Goal: Information Seeking & Learning: Learn about a topic

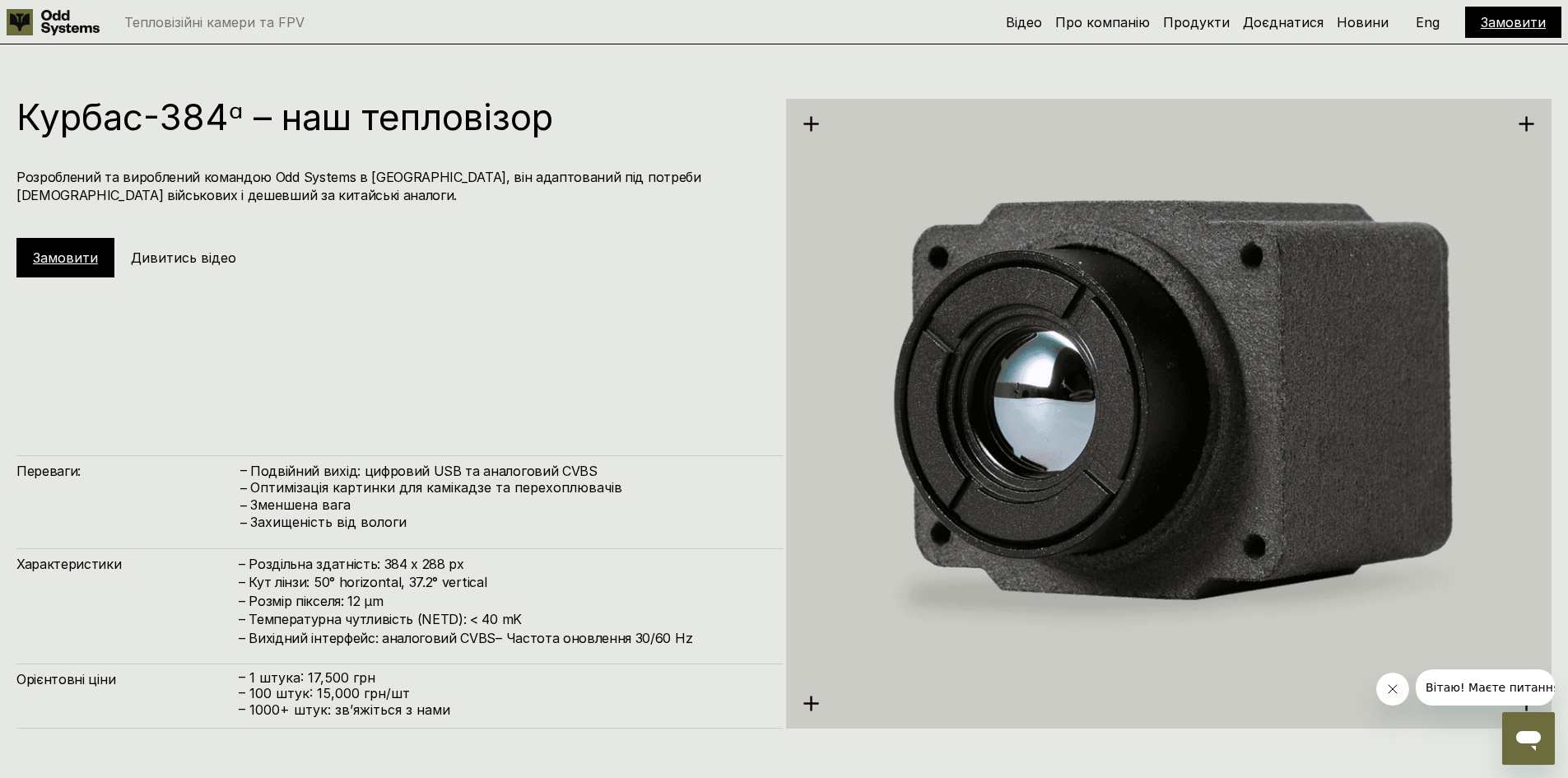
drag, startPoint x: 0, startPoint y: 0, endPoint x: 691, endPoint y: 477, distance: 839.6
click at [691, 477] on h4 "Подвійний вихід: цифровий USB та аналоговий CVBS" at bounding box center [507, 470] width 516 height 18
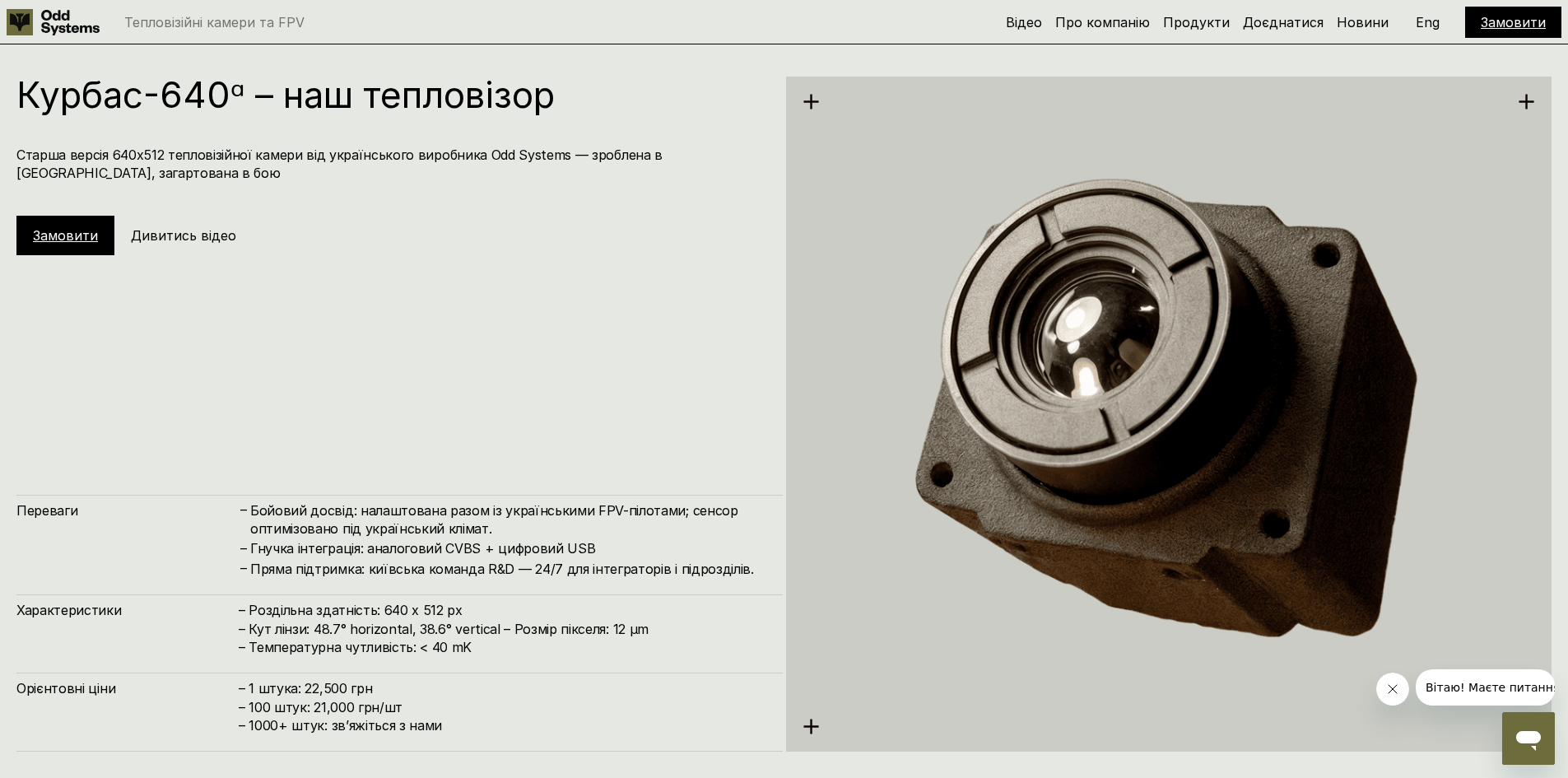
scroll to position [3856, 0]
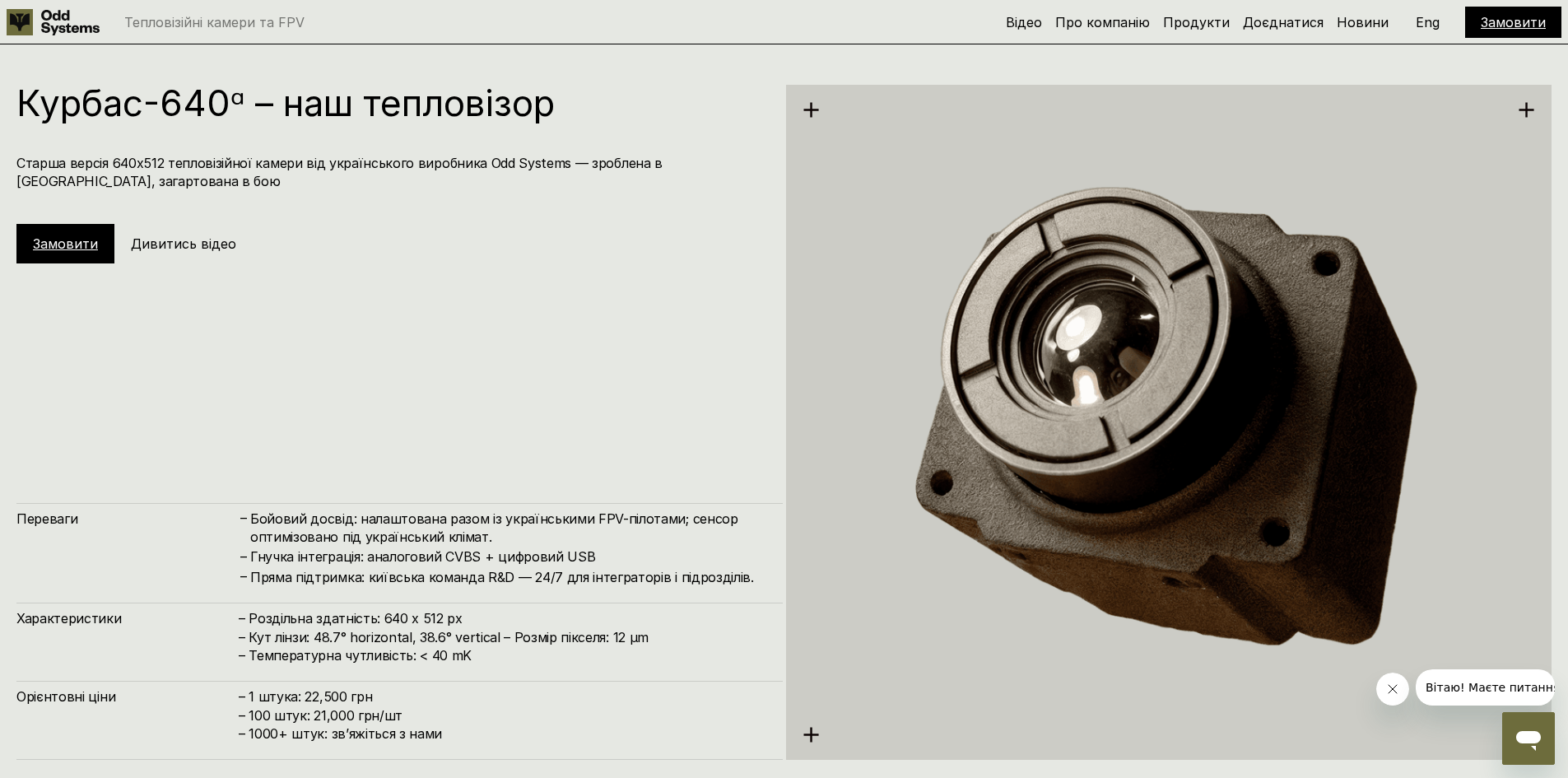
click at [173, 241] on h5 "Дивитись відео" at bounding box center [184, 243] width 105 height 18
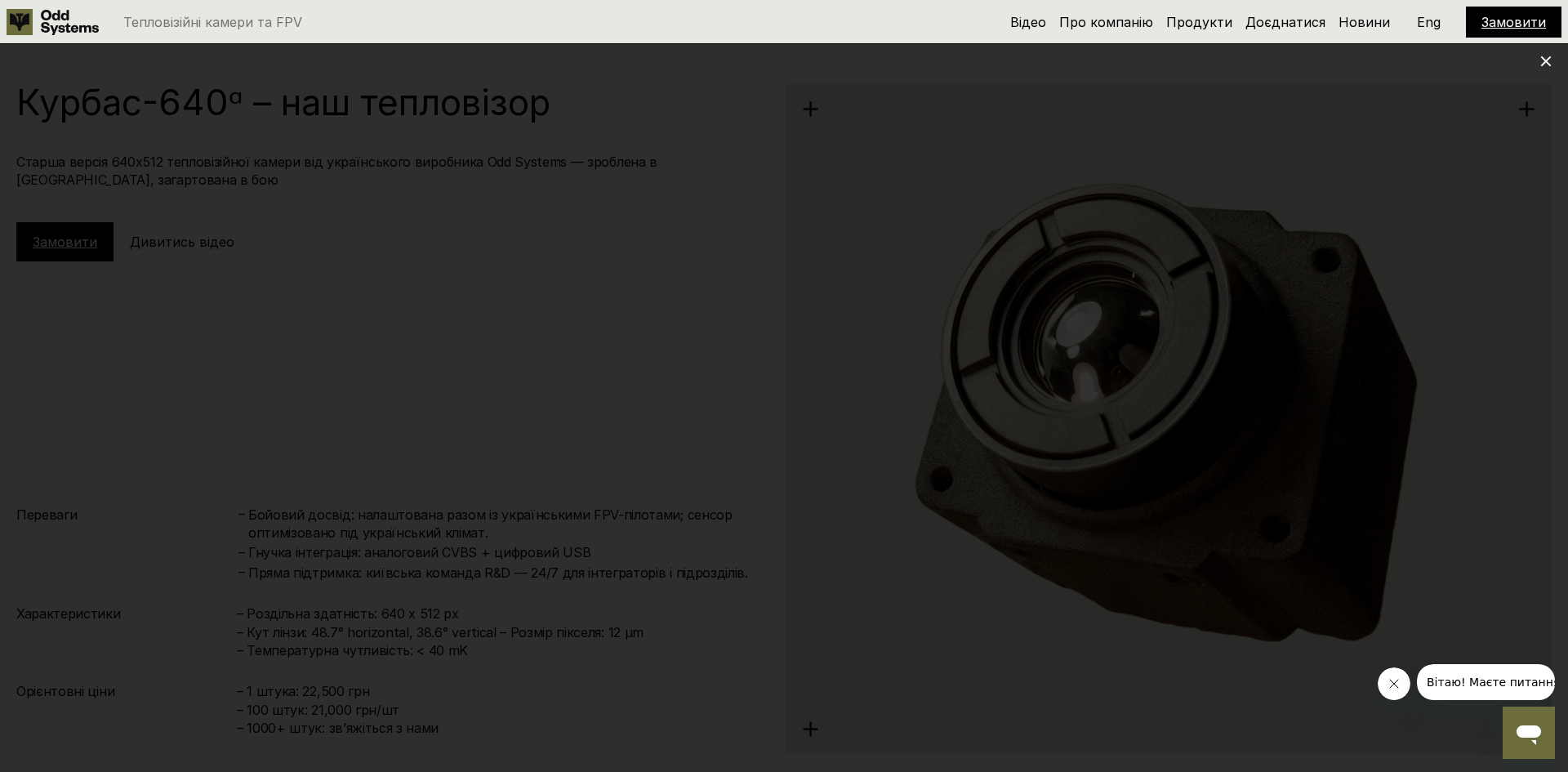
click at [1452, 201] on div at bounding box center [784, 386] width 1568 height 772
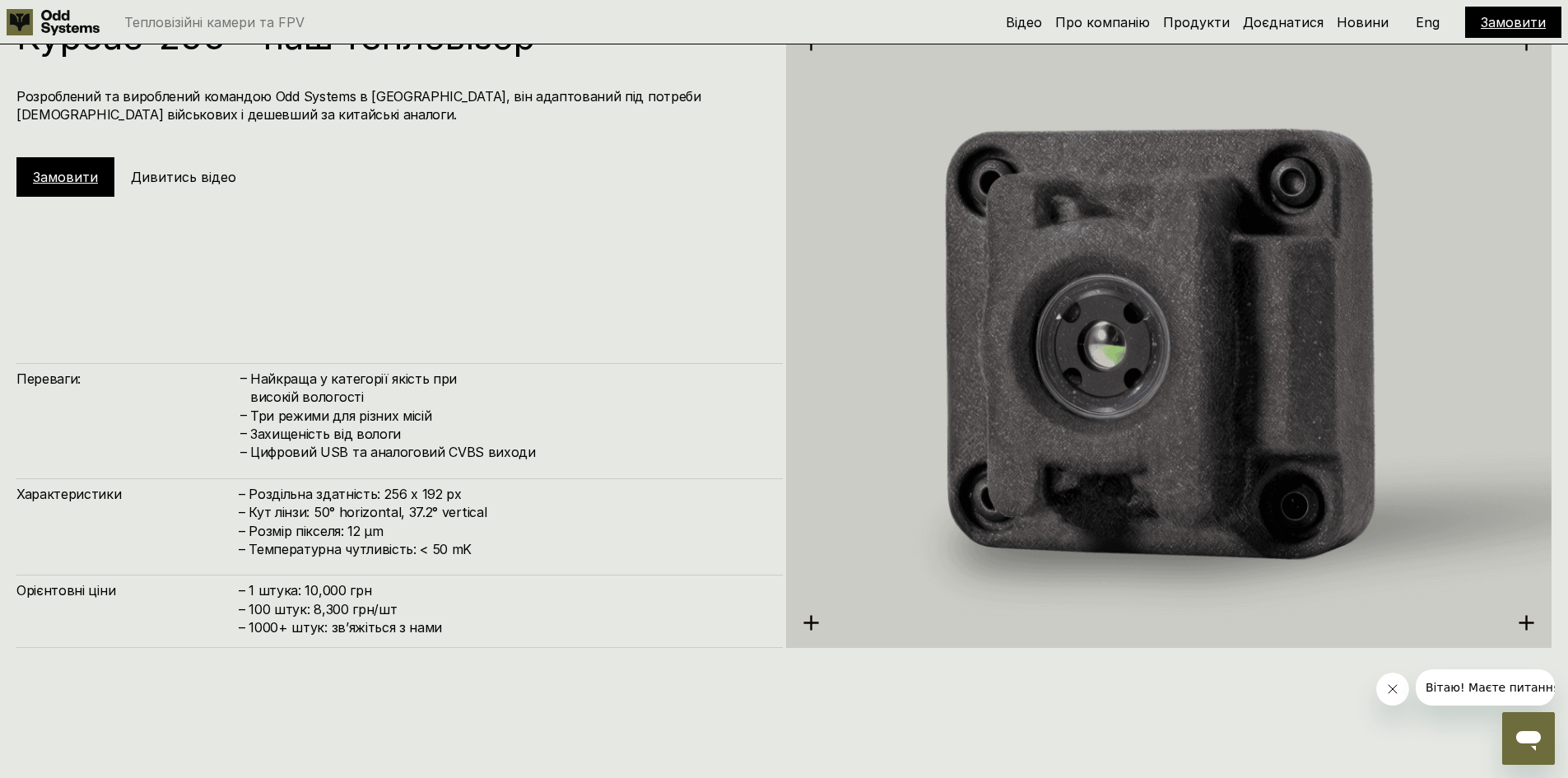
scroll to position [2419, 0]
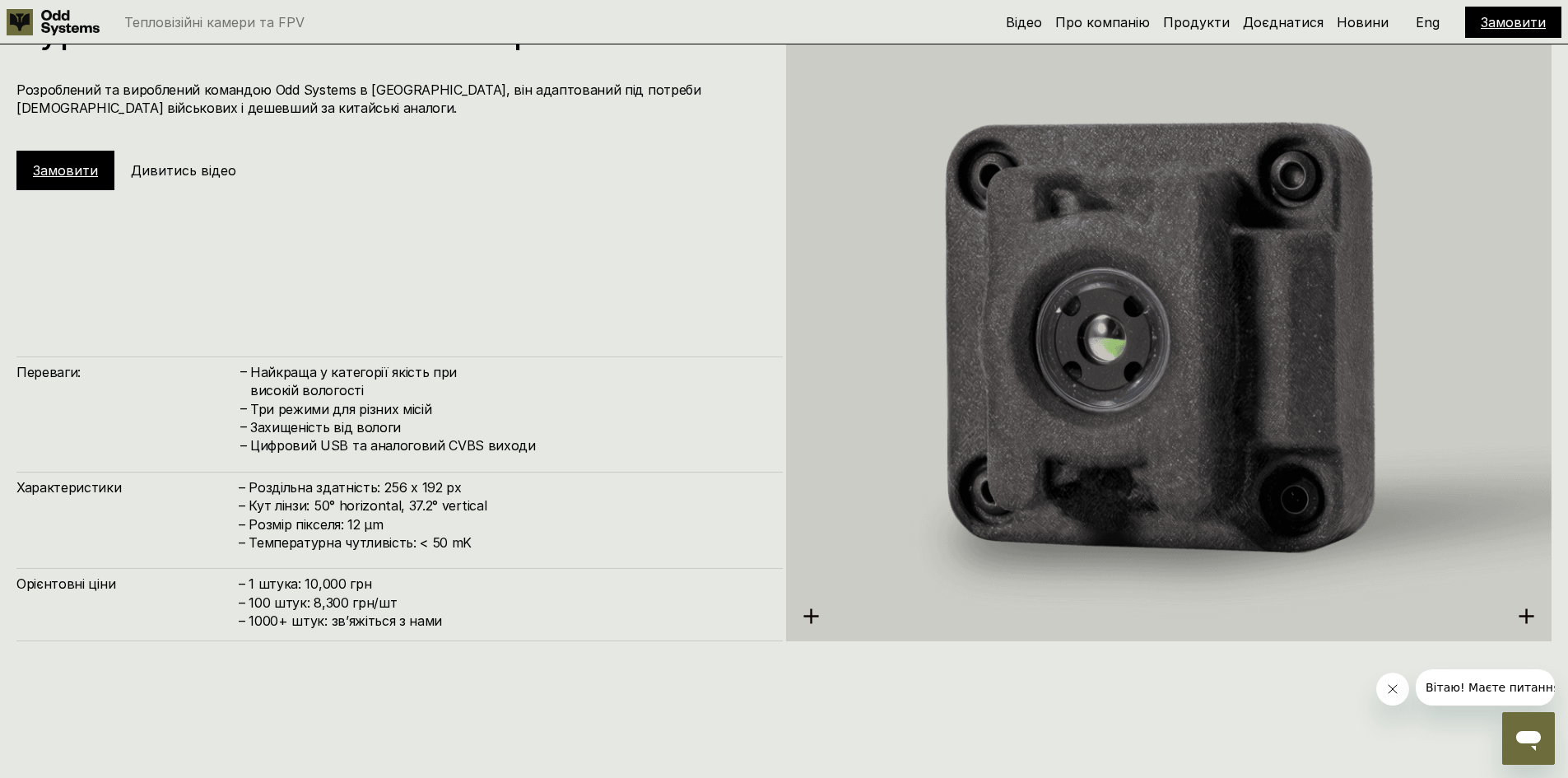
click at [207, 175] on h5 "Дивитись відео" at bounding box center [184, 170] width 105 height 18
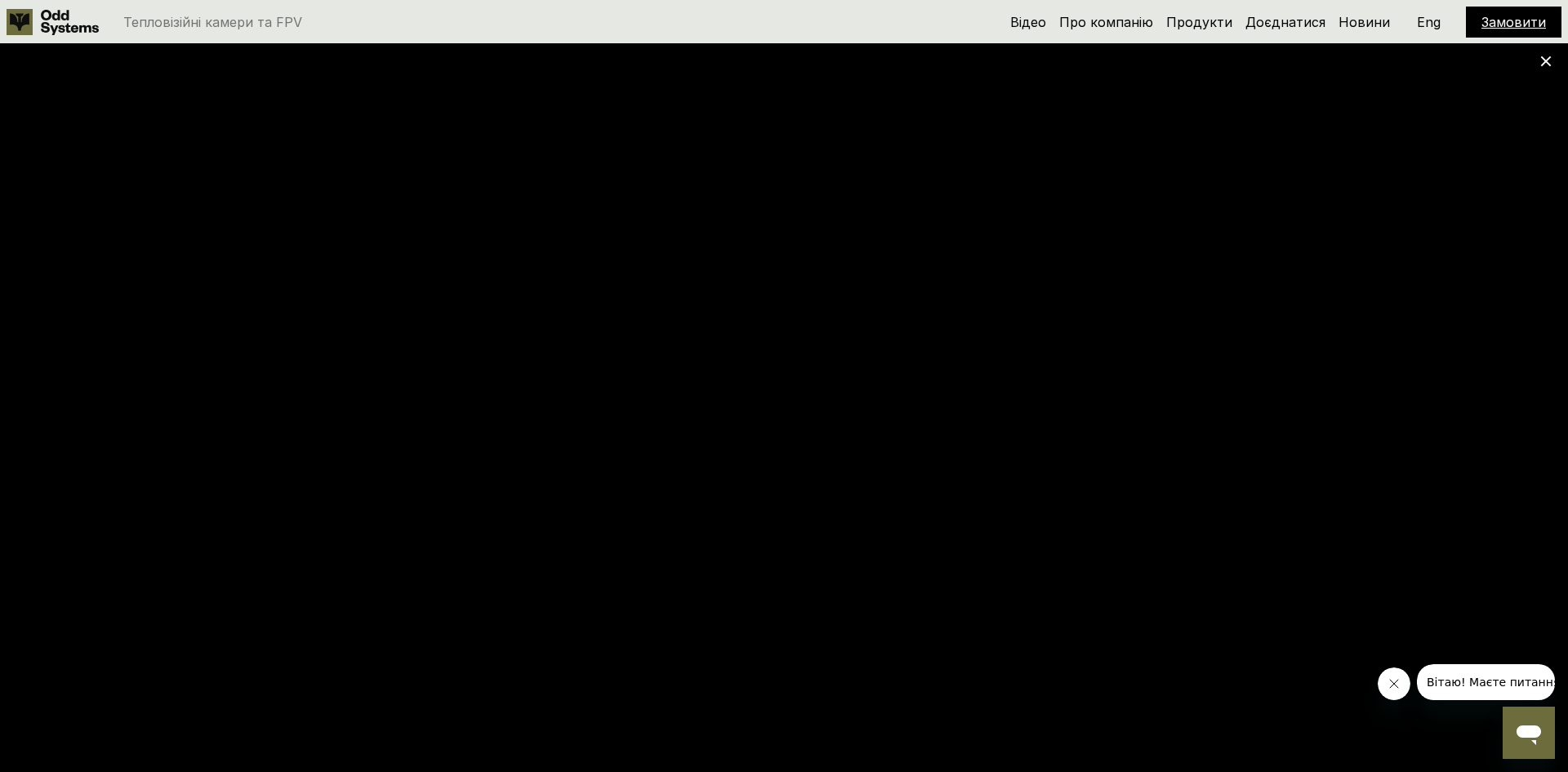
click at [1545, 61] on use at bounding box center [1547, 62] width 10 height 10
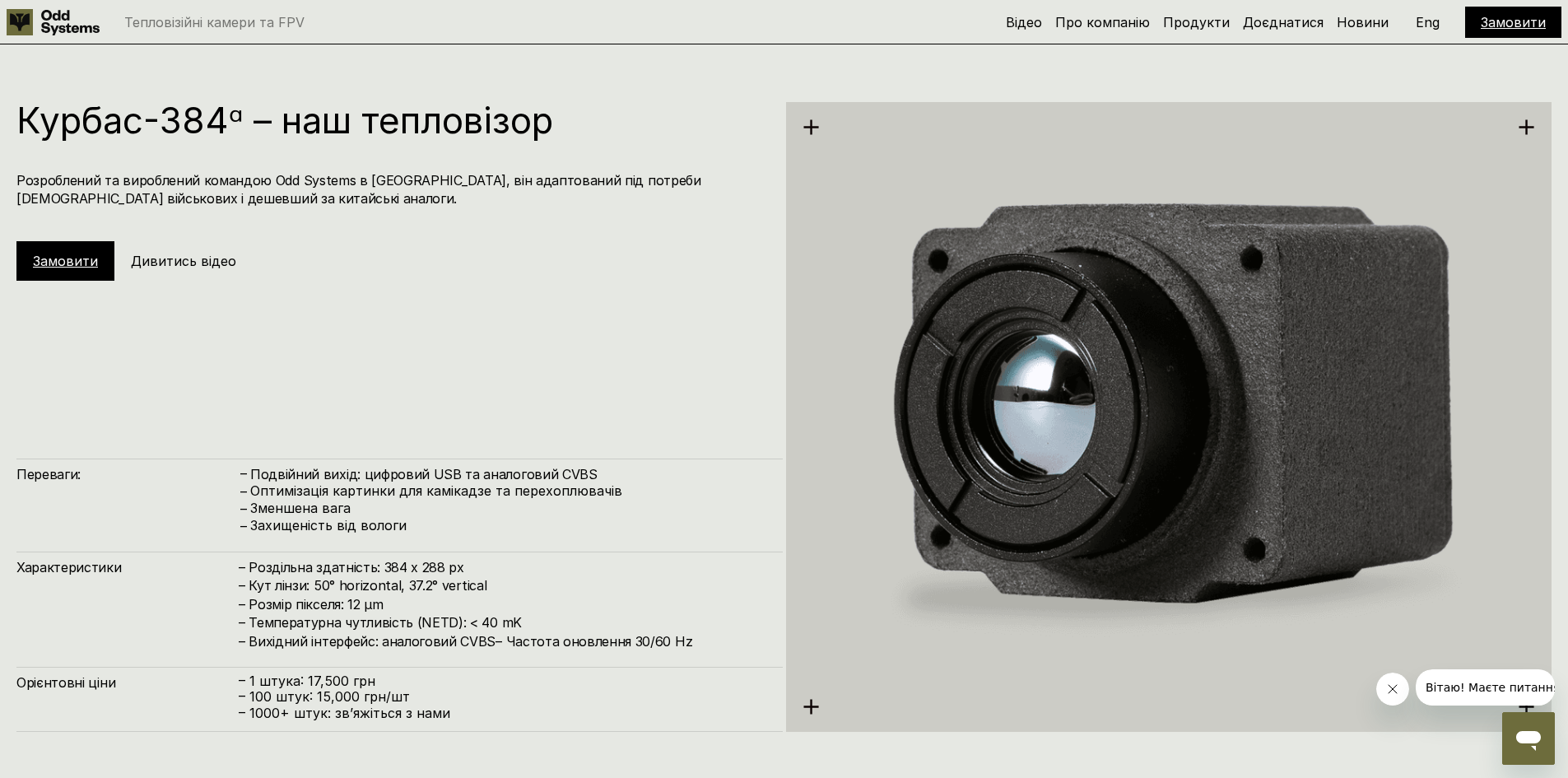
scroll to position [3107, 0]
click at [208, 271] on div "Замовити Дивитись відео" at bounding box center [145, 260] width 258 height 40
click at [208, 265] on h5 "Дивитись відео" at bounding box center [184, 259] width 105 height 18
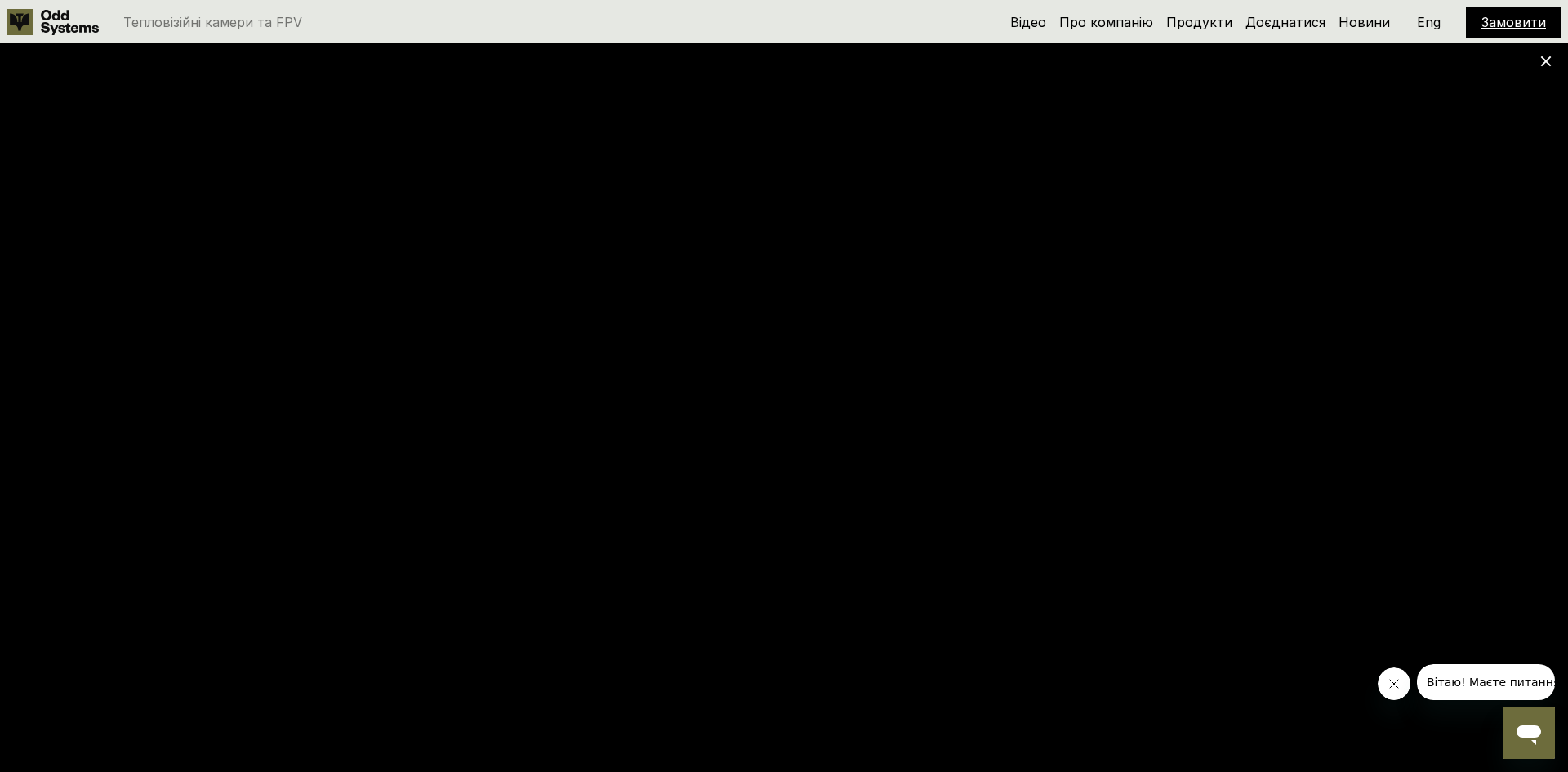
click at [1547, 69] on div at bounding box center [784, 386] width 1568 height 772
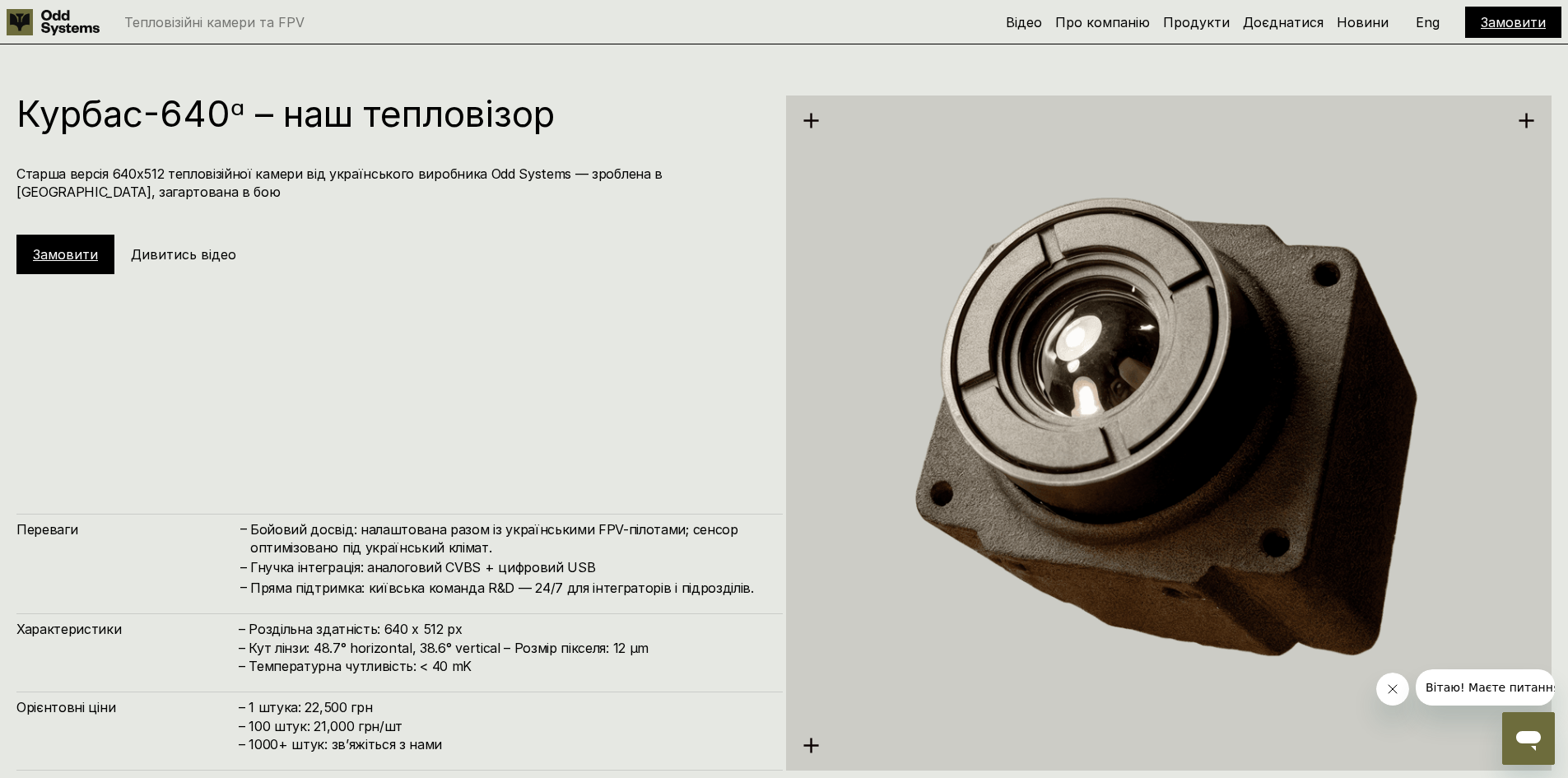
scroll to position [3863, 0]
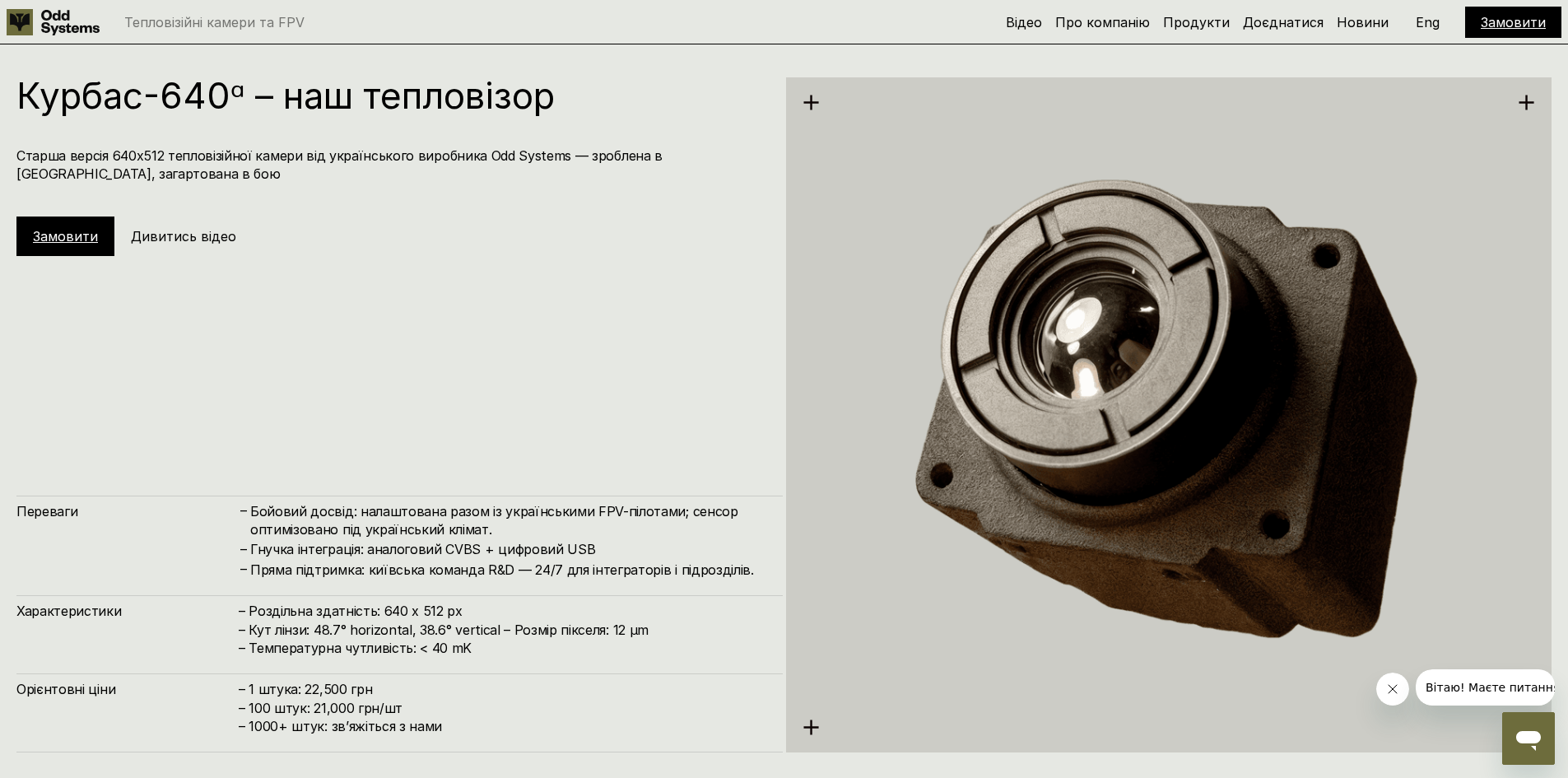
click at [195, 235] on h5 "Дивитись відео" at bounding box center [184, 236] width 105 height 18
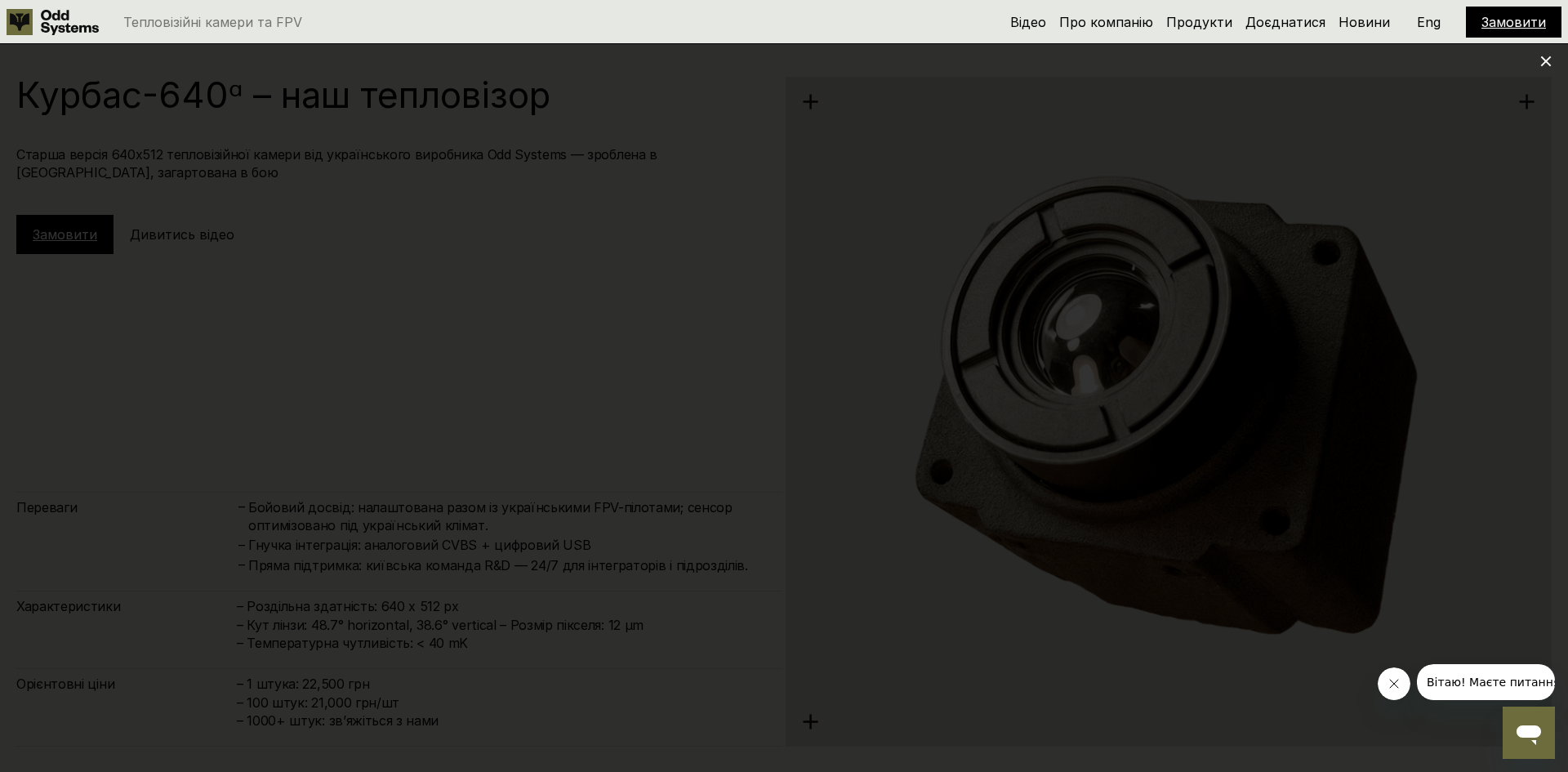
click at [1545, 64] on icon at bounding box center [1546, 61] width 11 height 11
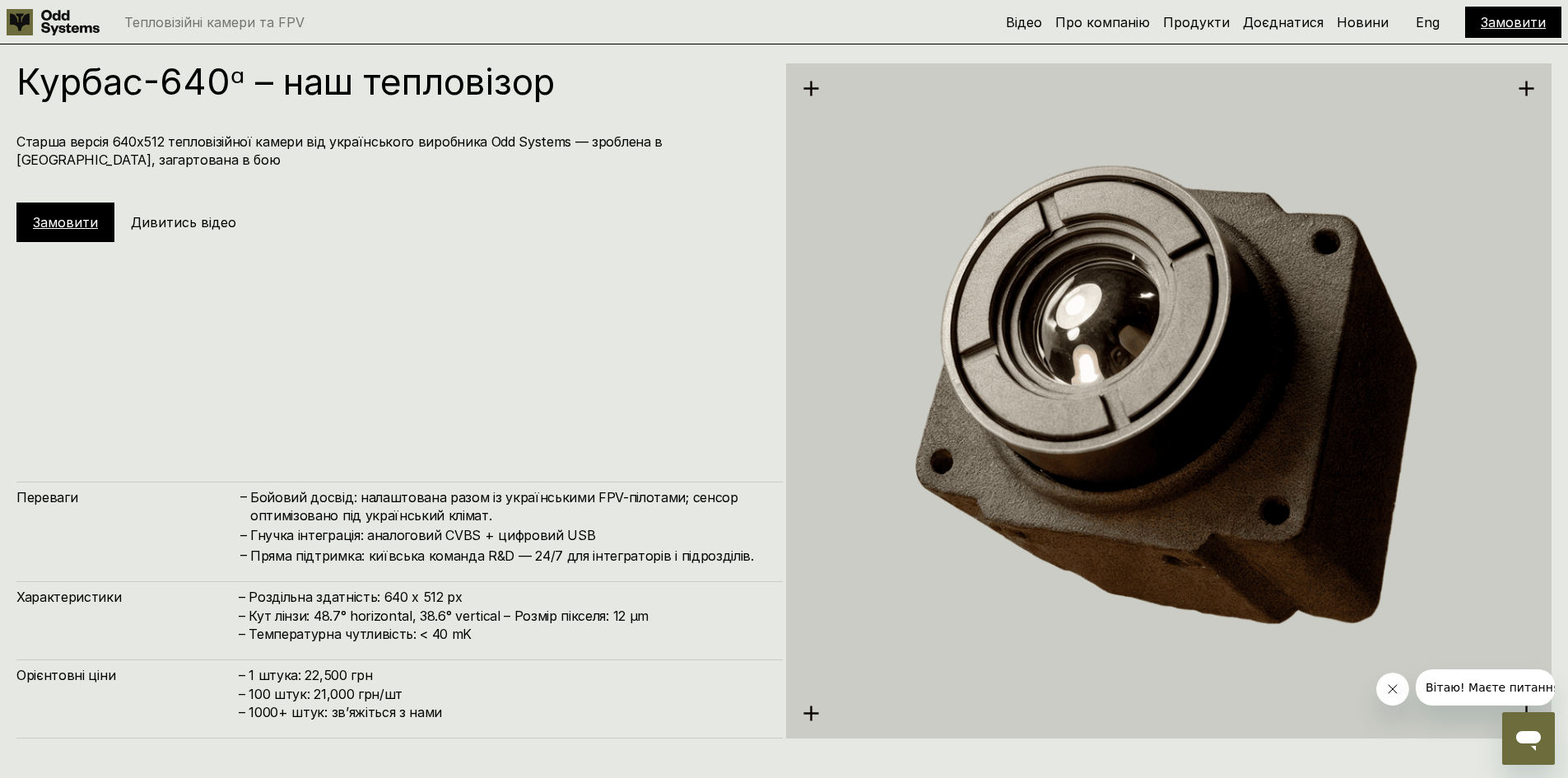
scroll to position [3885, 0]
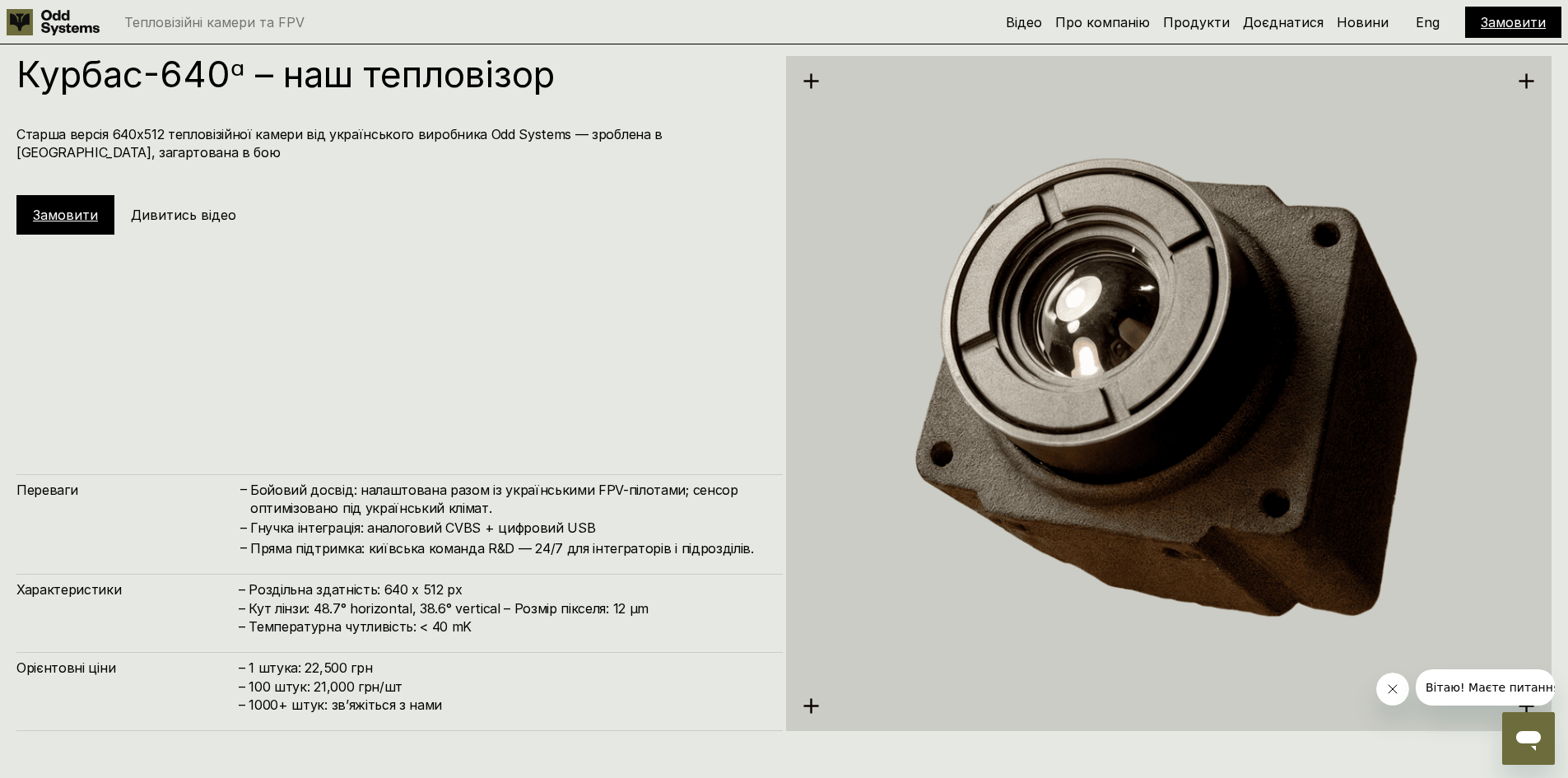
click at [73, 216] on link "Замовити" at bounding box center [65, 215] width 65 height 16
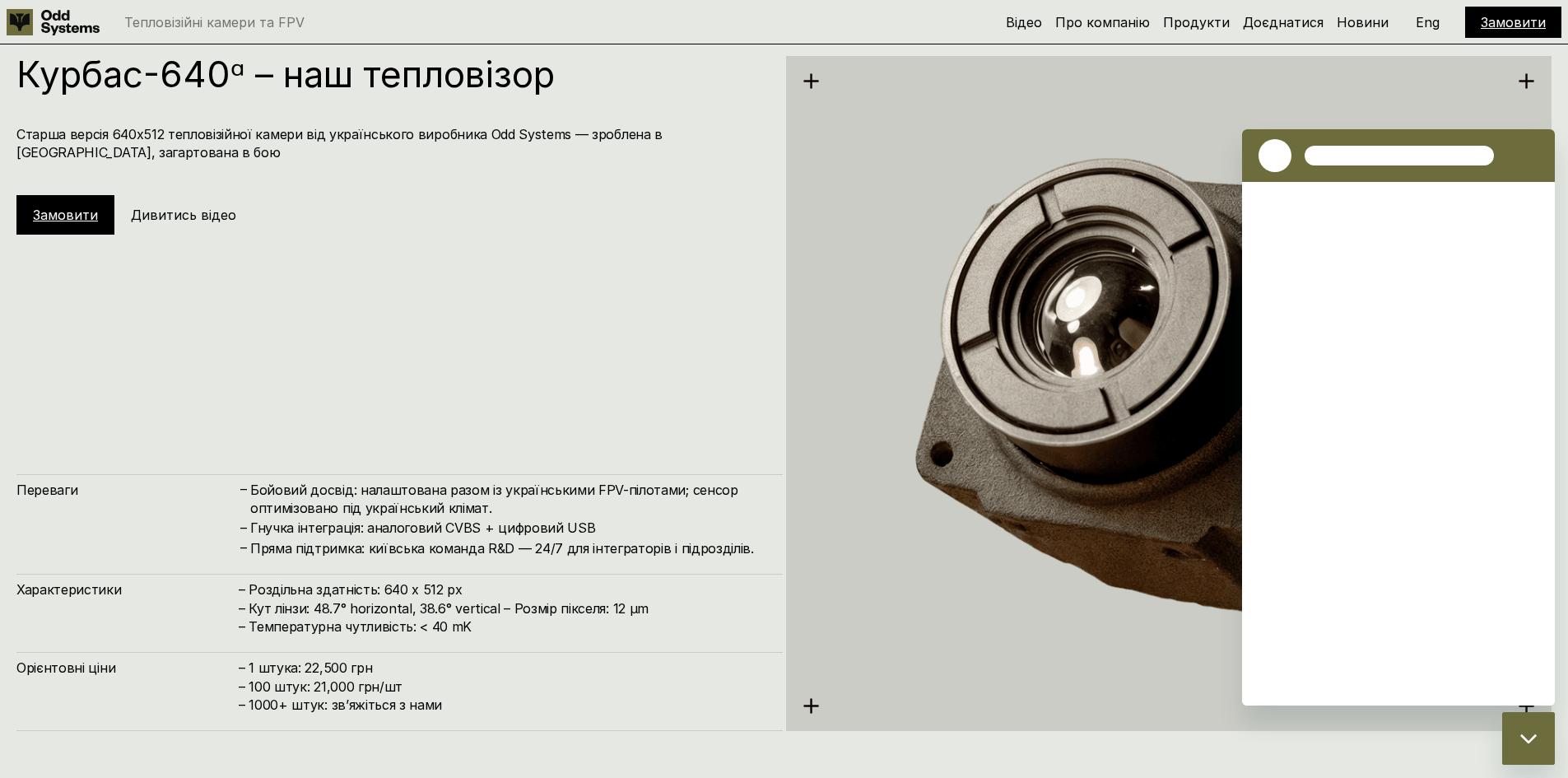
scroll to position [0, 0]
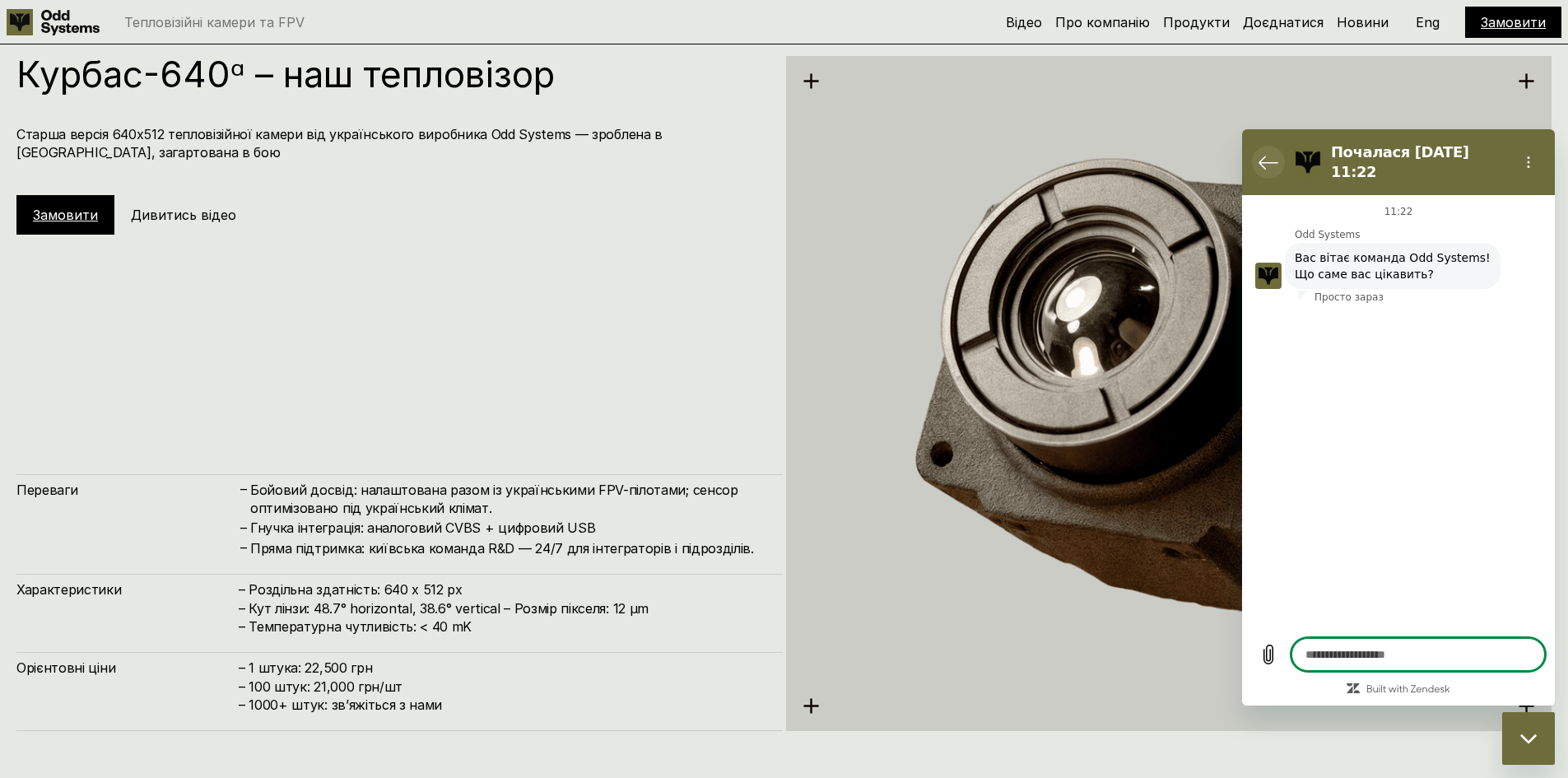
type textarea "*"
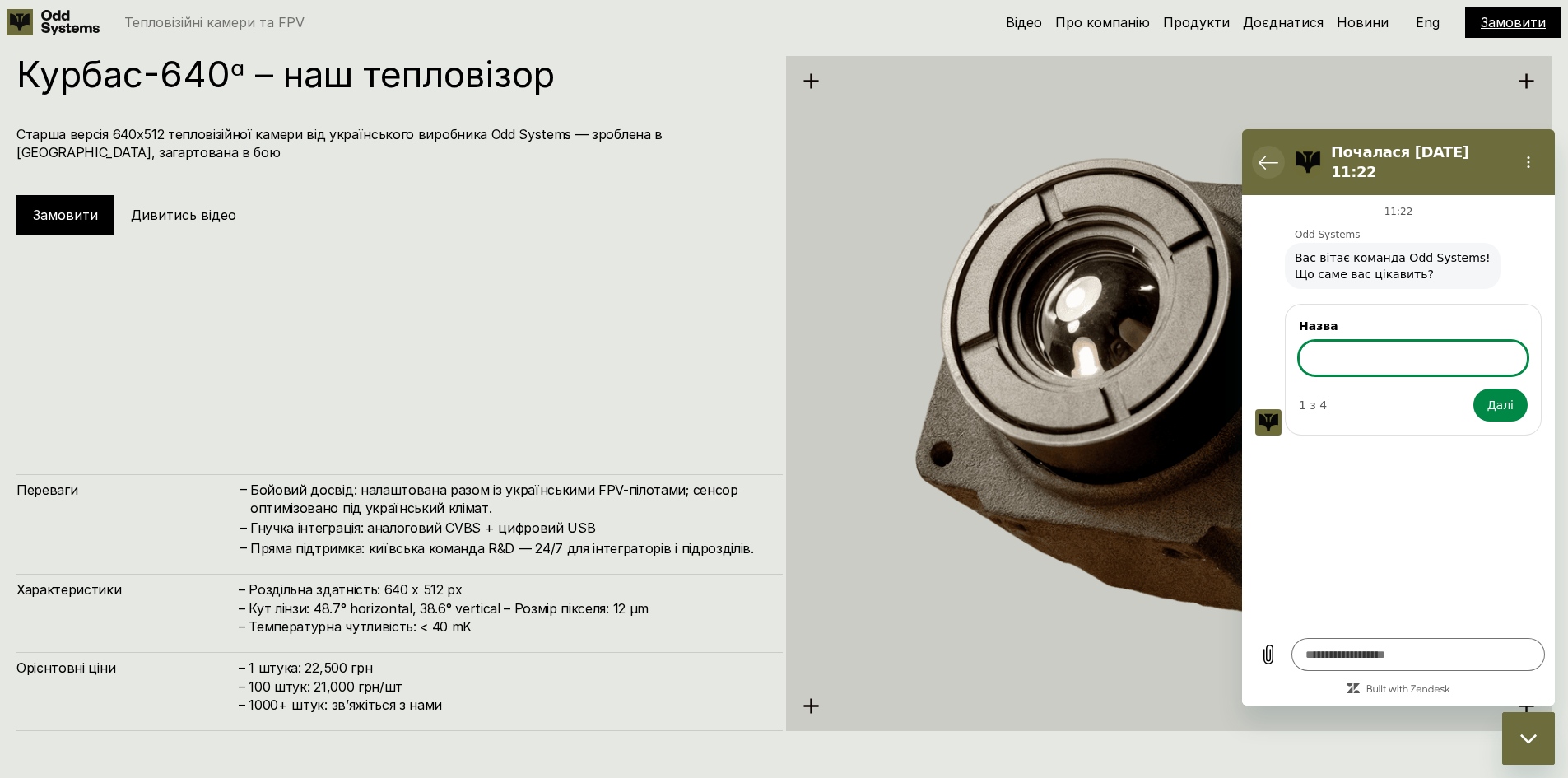
click at [1266, 159] on icon "Повернутися до списку розмов" at bounding box center [1268, 162] width 20 height 20
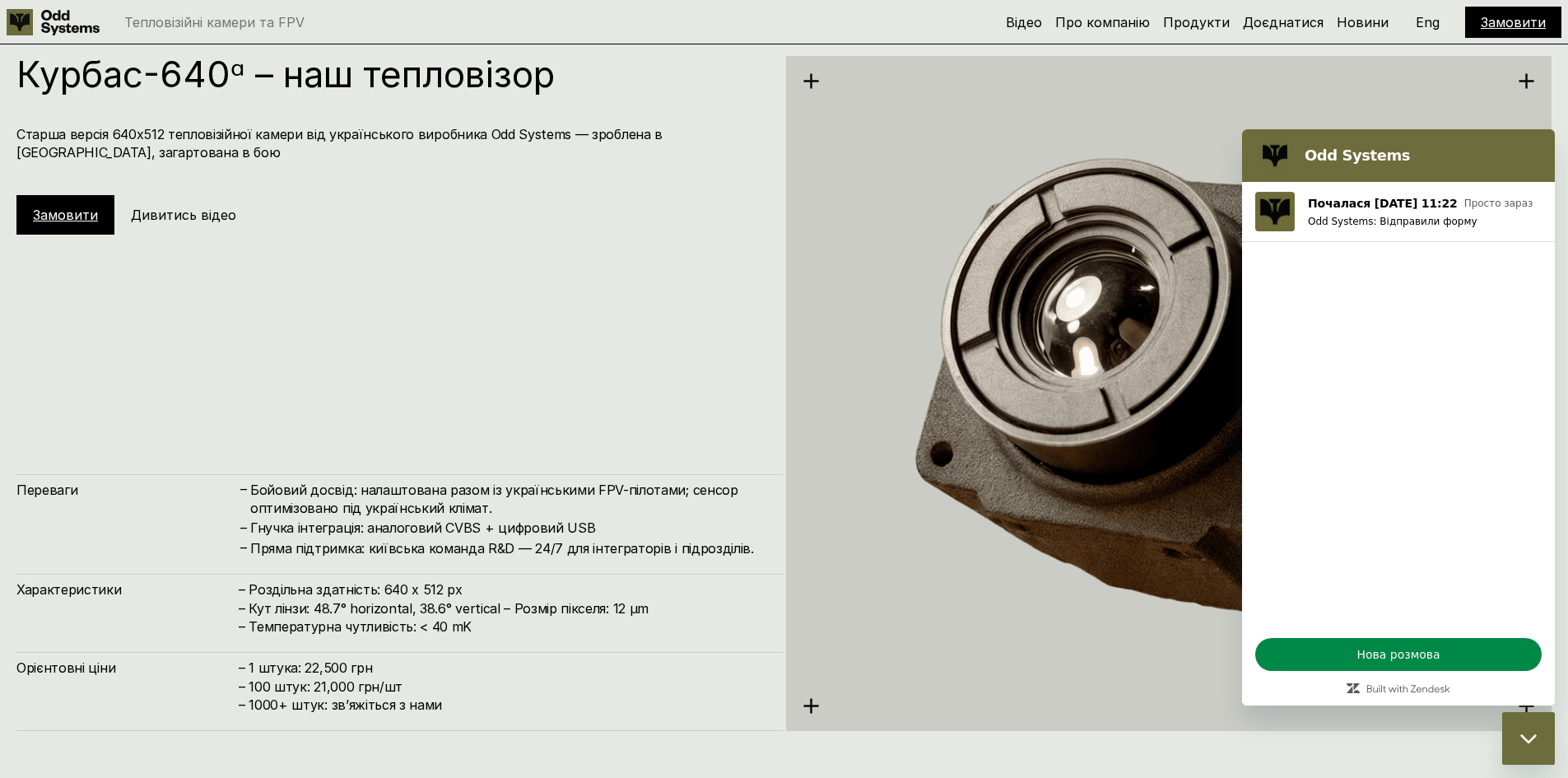
click at [1266, 159] on figure at bounding box center [1275, 155] width 33 height 33
click at [1393, 103] on img at bounding box center [1168, 393] width 766 height 787
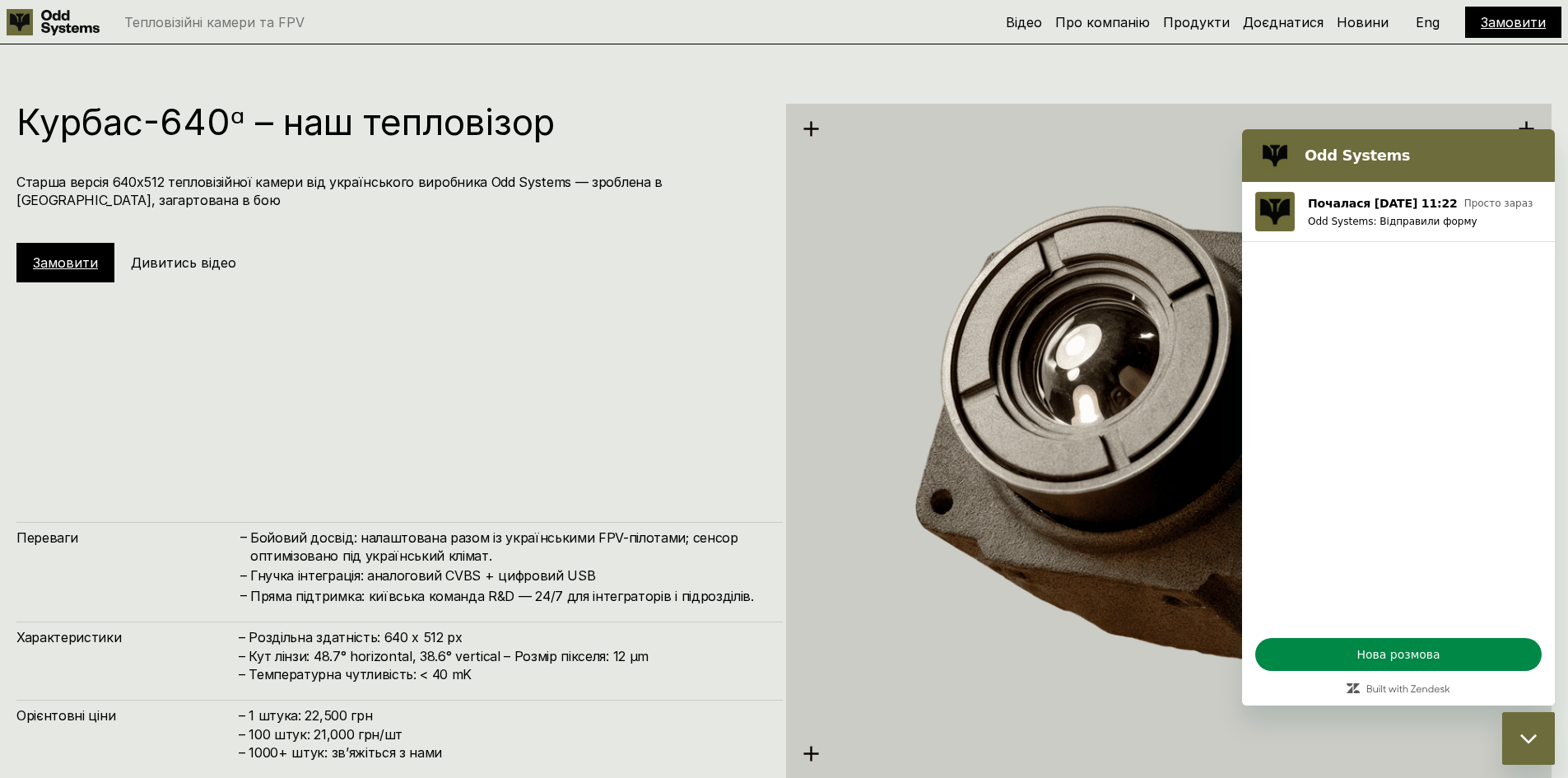
scroll to position [3838, 0]
click at [642, 211] on div "Курбас-640ᵅ – наш тепловізор Старша версія 640х512 тепловізійної камери від укр…" at bounding box center [399, 191] width 766 height 178
click at [1368, 122] on img at bounding box center [1168, 439] width 766 height 787
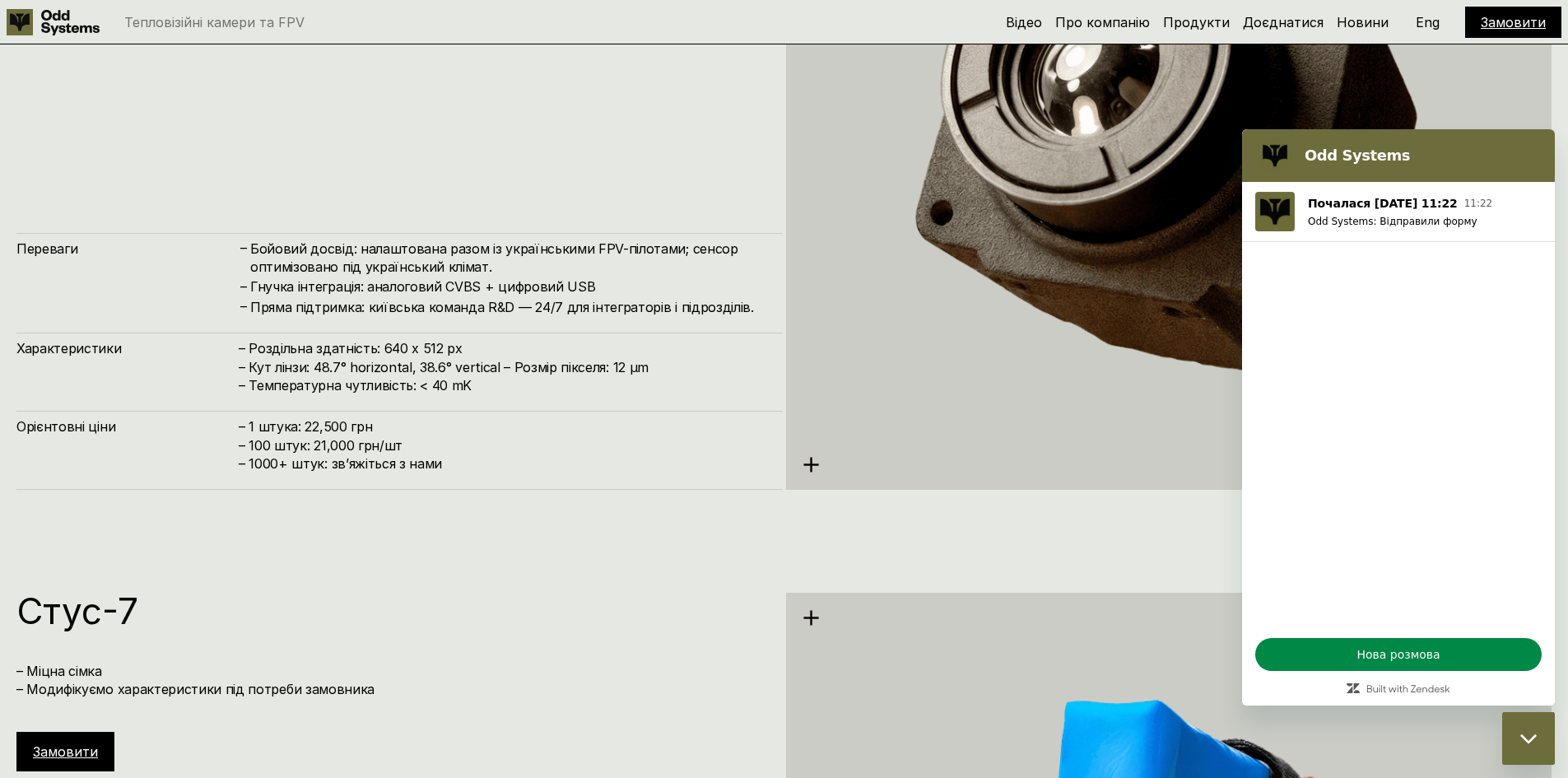
scroll to position [4064, 0]
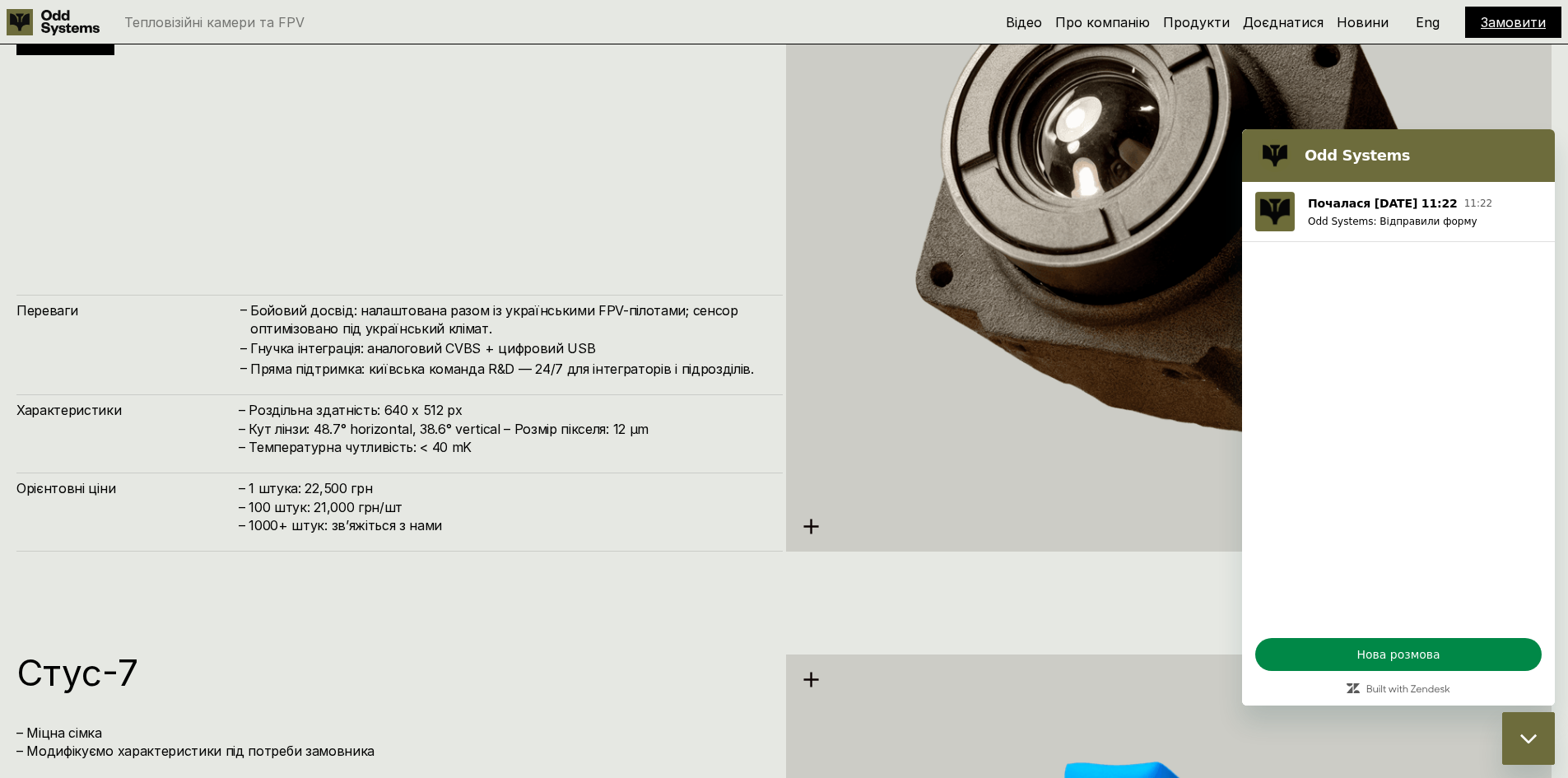
click at [1204, 251] on img at bounding box center [1168, 214] width 766 height 787
click at [457, 350] on h4 "Гнучка інтеграція: аналоговий CVBS + цифровий USB" at bounding box center [507, 348] width 516 height 18
